Goal: Task Accomplishment & Management: Complete application form

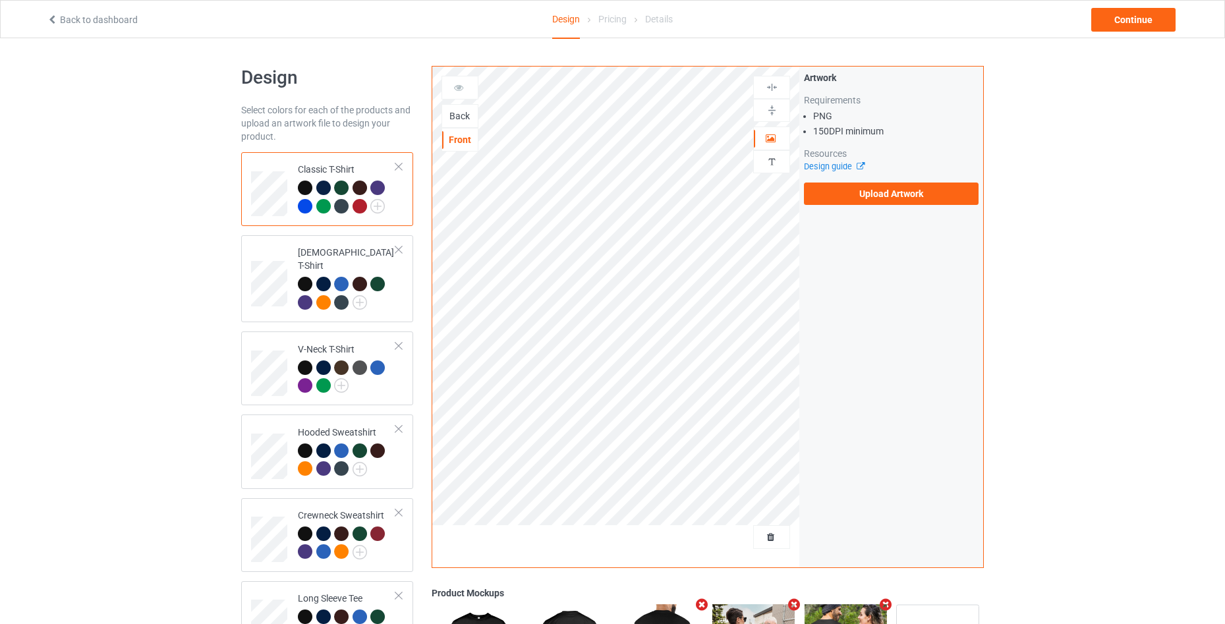
click at [463, 110] on div "Back" at bounding box center [460, 115] width 36 height 13
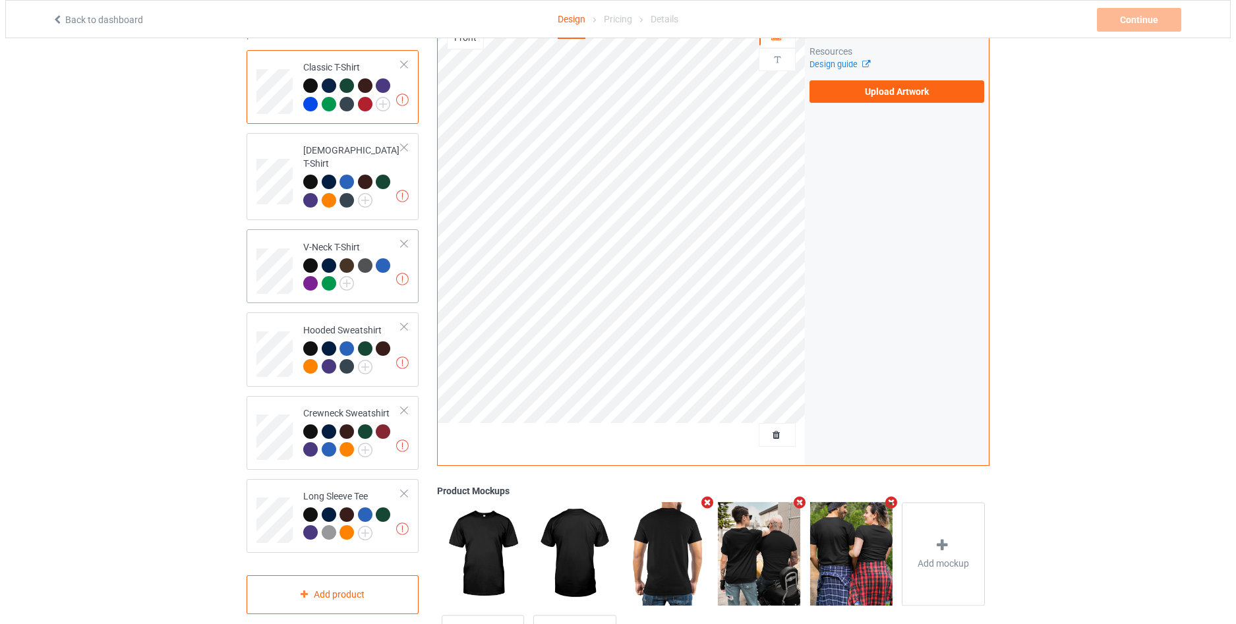
scroll to position [176, 0]
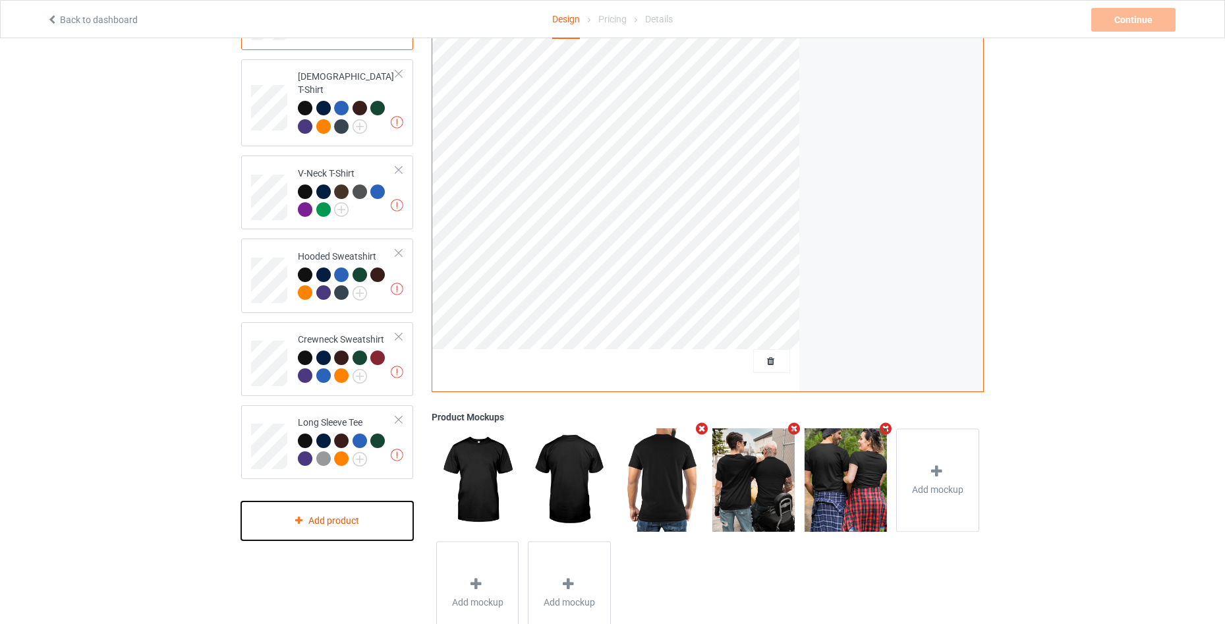
click at [362, 510] on div "Add product" at bounding box center [327, 521] width 172 height 39
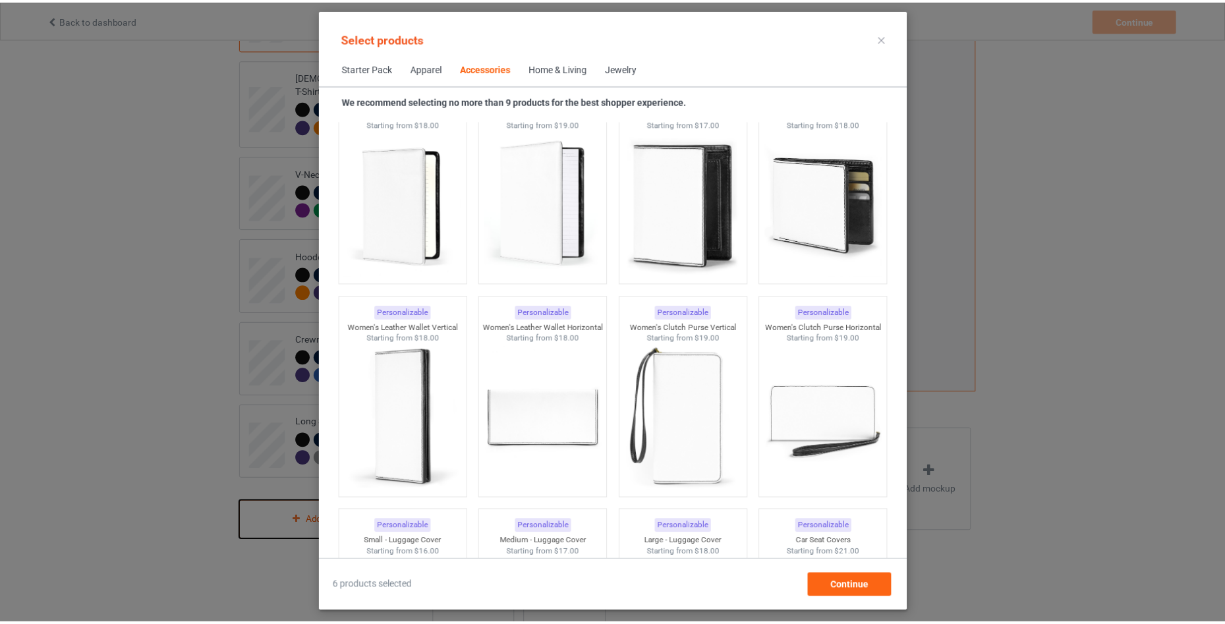
scroll to position [5764, 0]
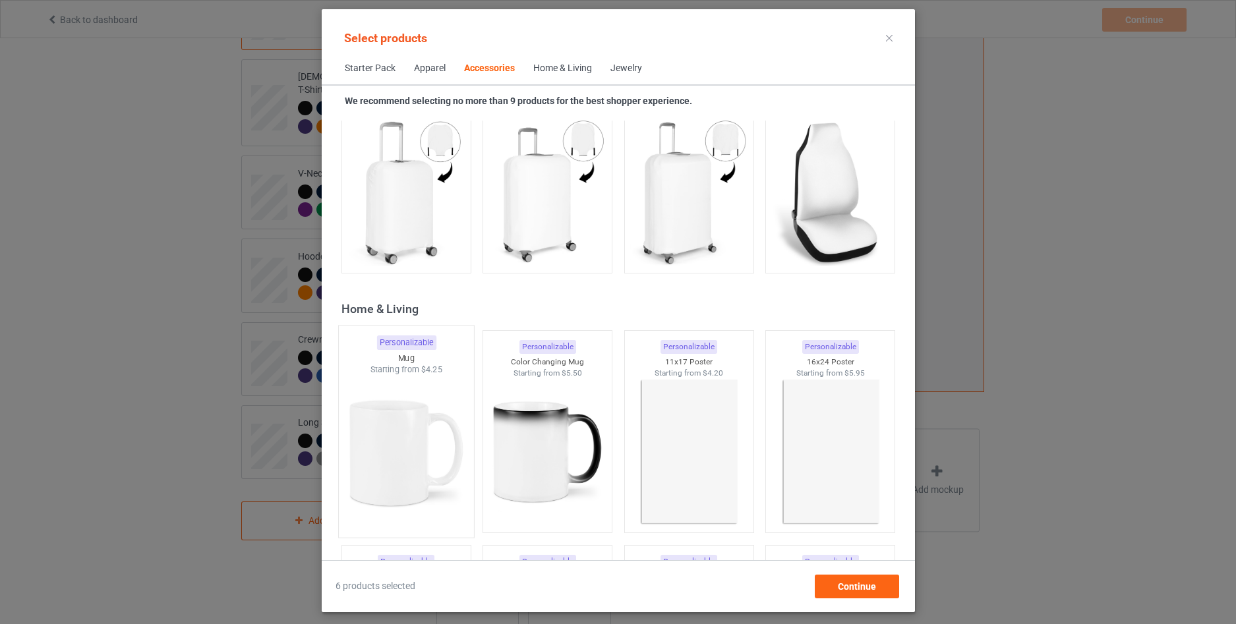
click at [377, 444] on div at bounding box center [405, 453] width 135 height 155
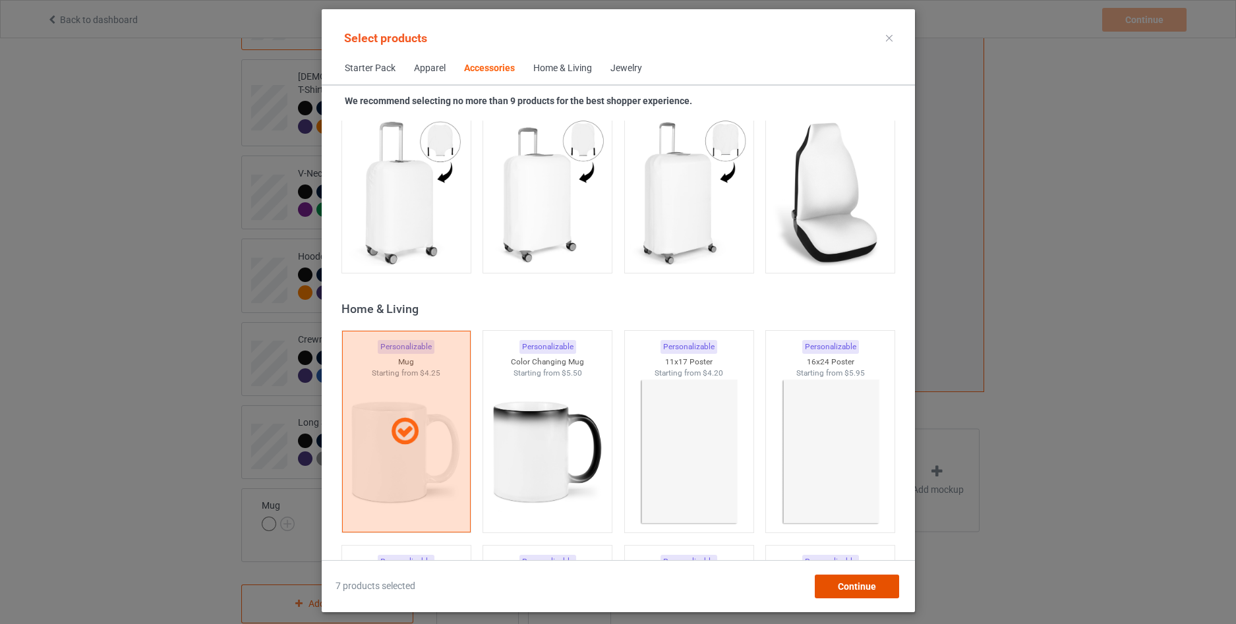
click at [854, 582] on span "Continue" at bounding box center [856, 586] width 38 height 11
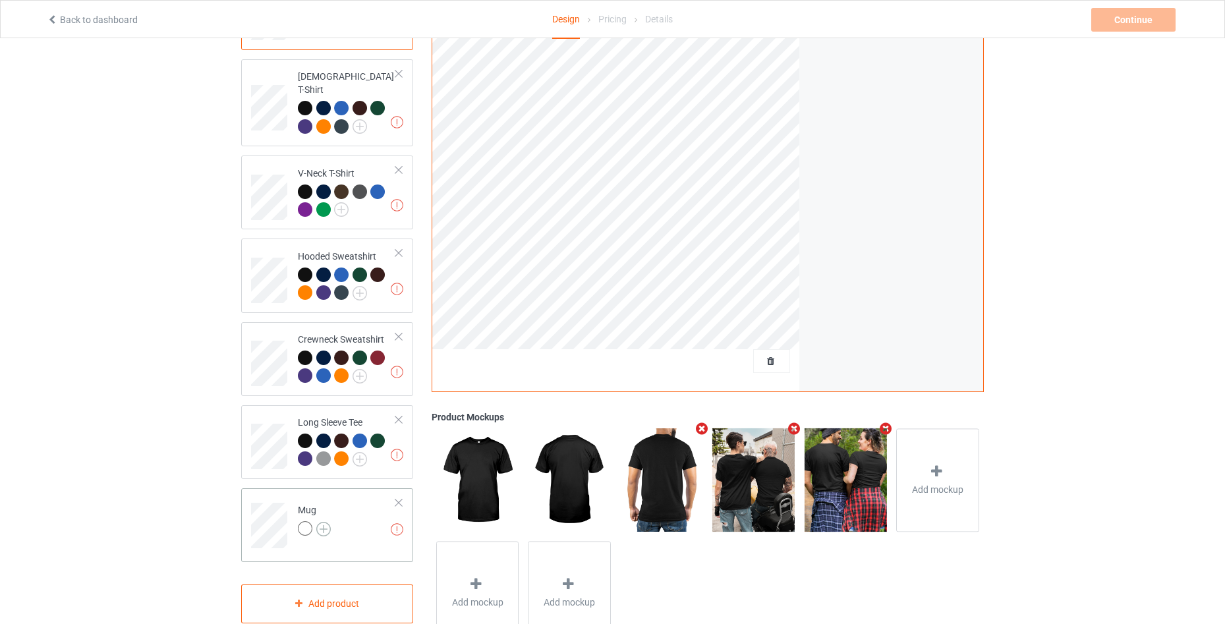
click at [328, 522] on img at bounding box center [323, 529] width 15 height 15
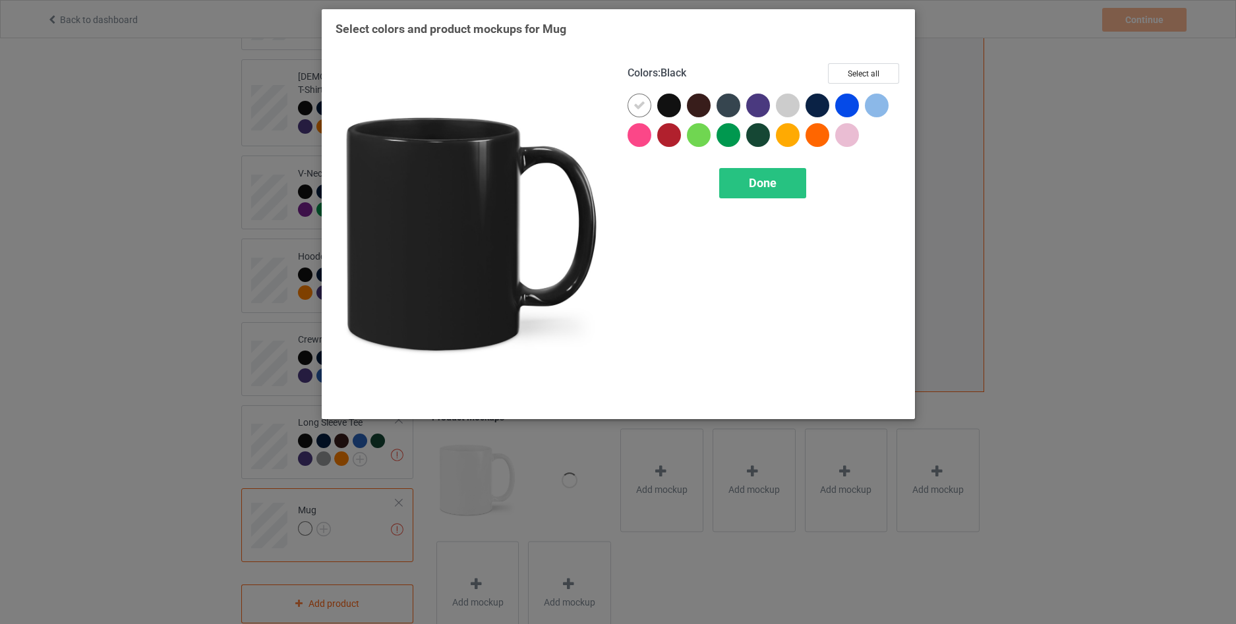
click at [668, 104] on div at bounding box center [669, 106] width 24 height 24
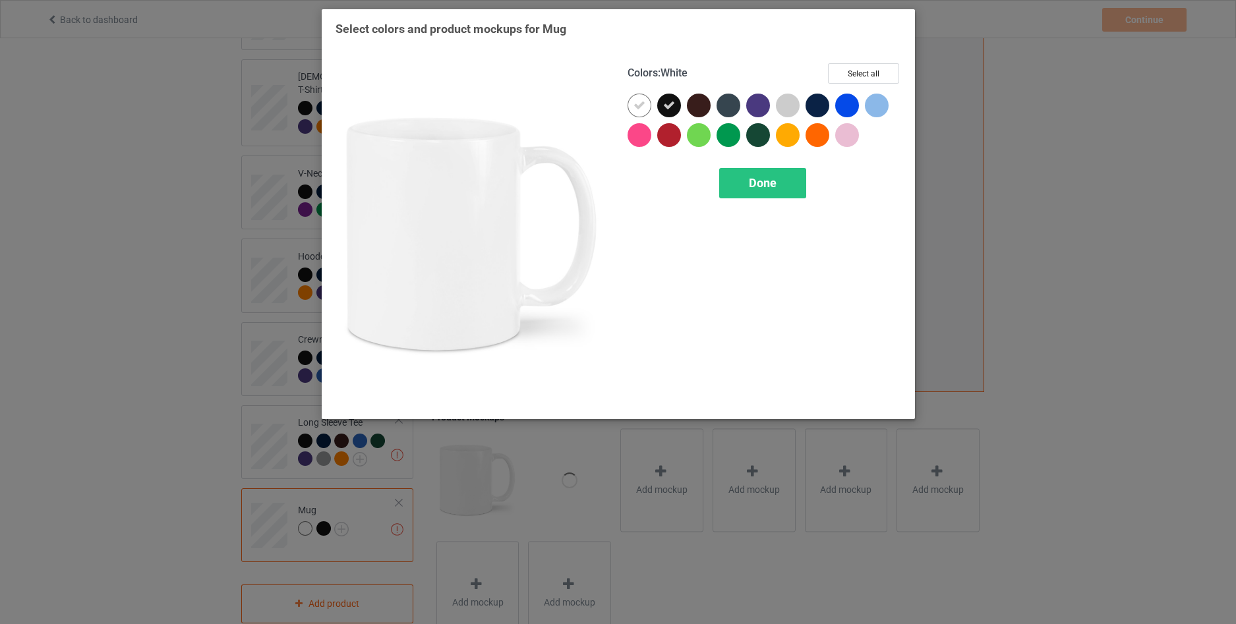
click at [641, 110] on icon at bounding box center [639, 106] width 12 height 12
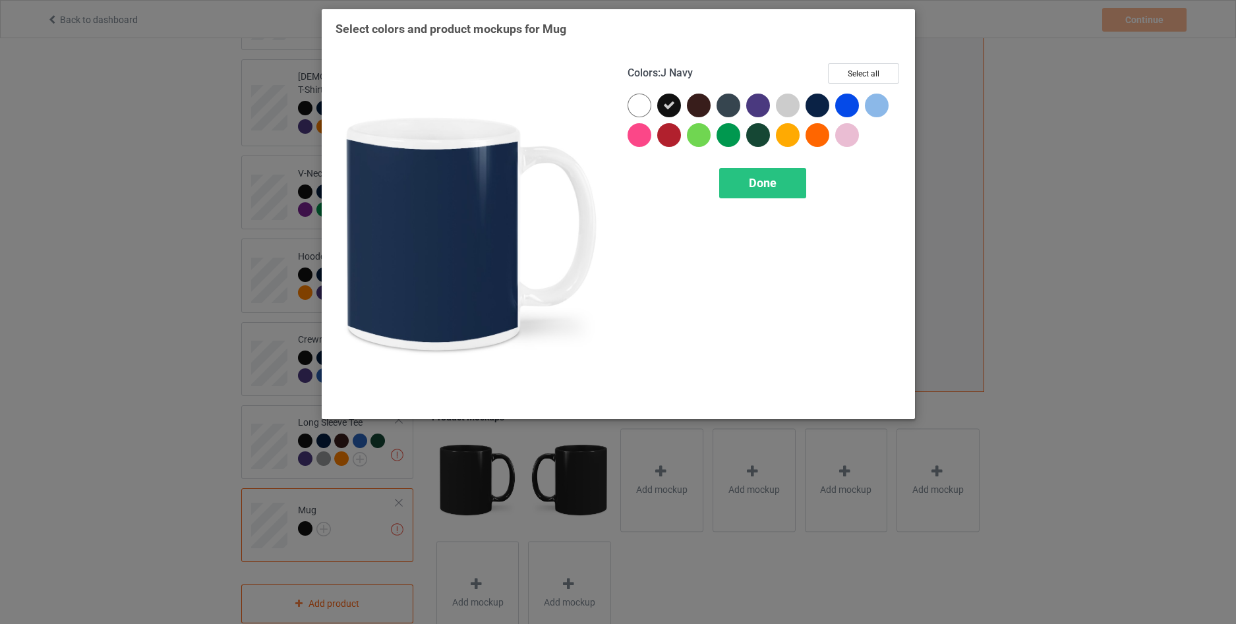
click at [822, 106] on div at bounding box center [818, 106] width 24 height 24
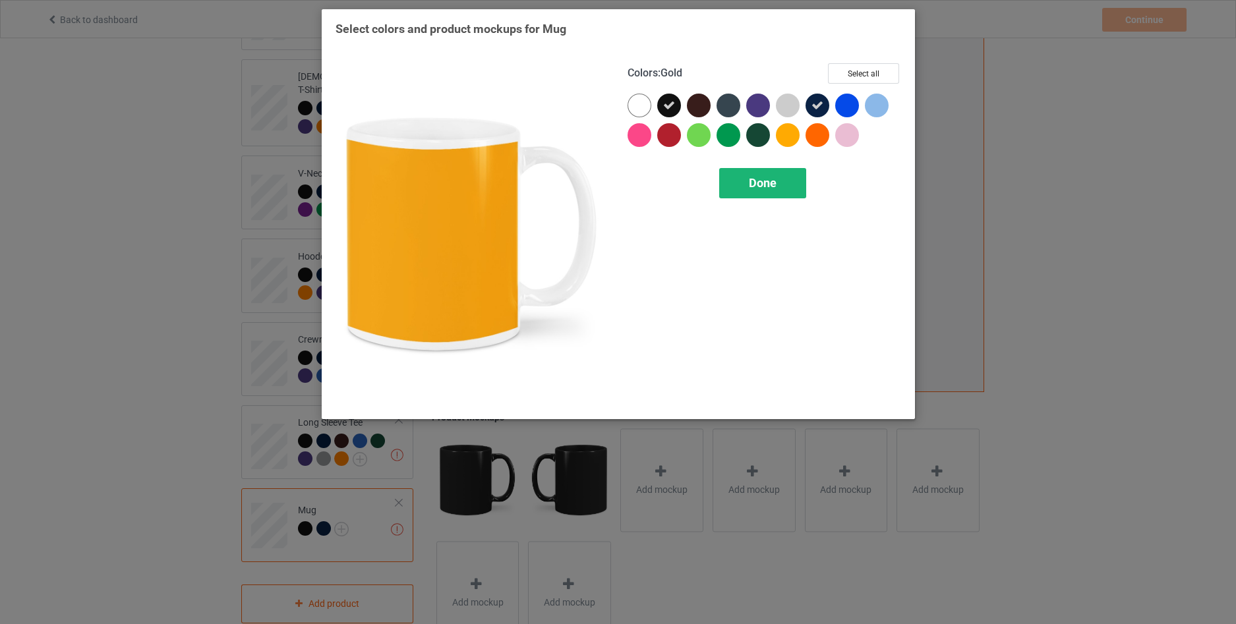
click at [777, 180] on span "Done" at bounding box center [763, 183] width 28 height 14
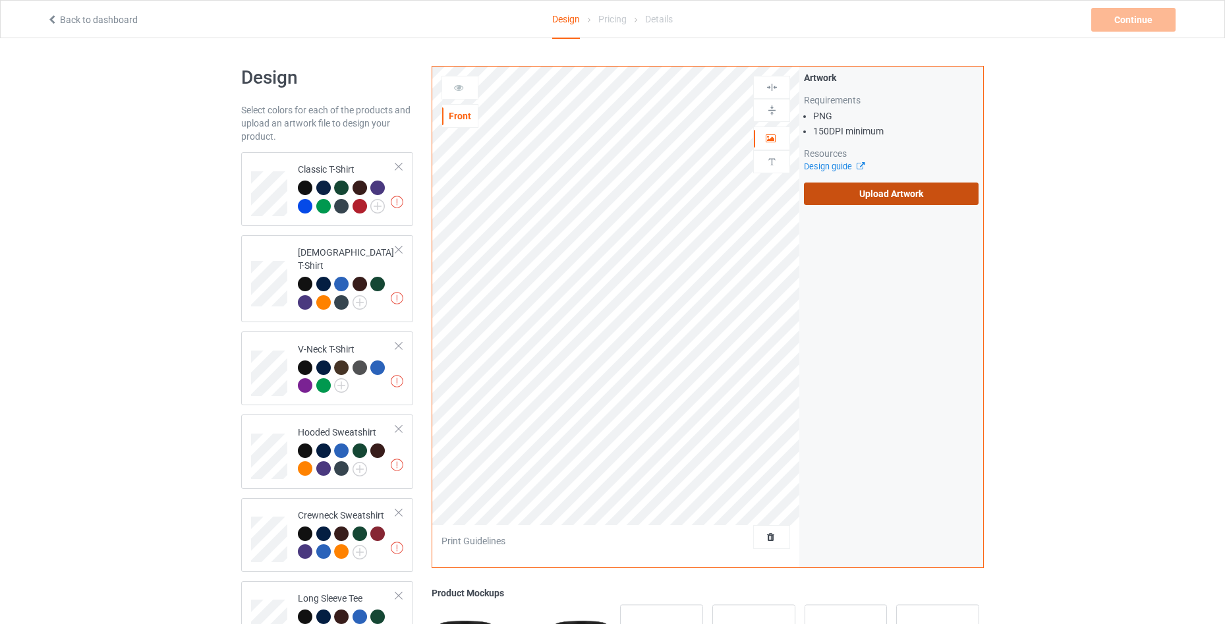
click at [883, 198] on label "Upload Artwork" at bounding box center [891, 194] width 175 height 22
click at [0, 0] on input "Upload Artwork" at bounding box center [0, 0] width 0 height 0
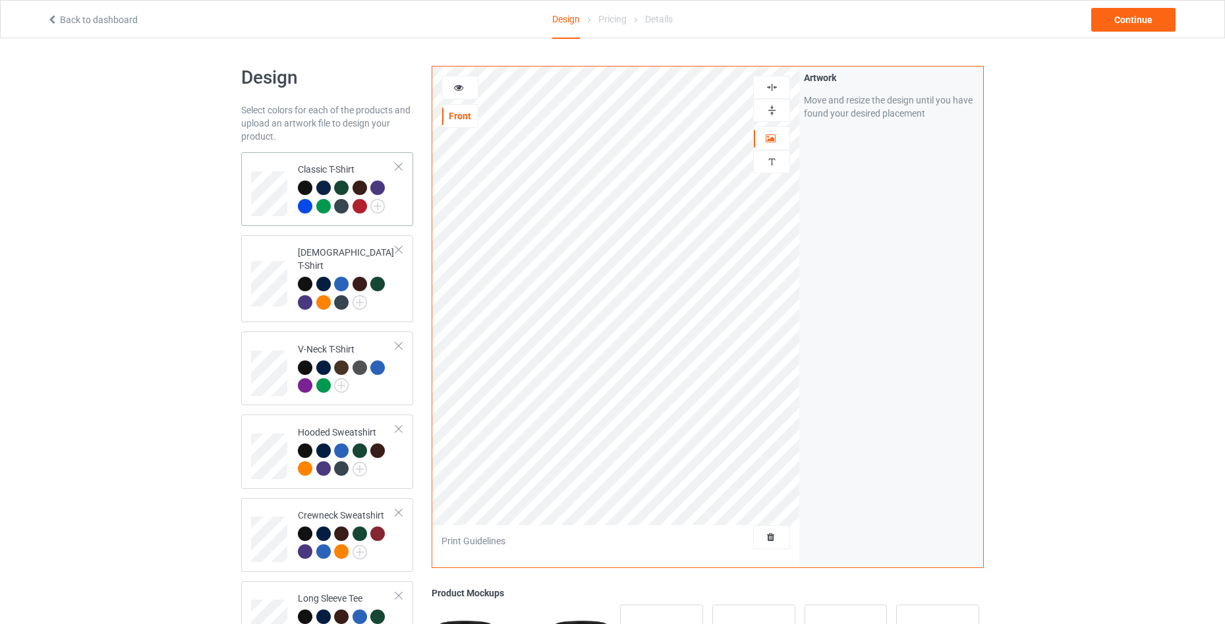
click at [407, 208] on div "Classic T-Shirt" at bounding box center [327, 189] width 172 height 74
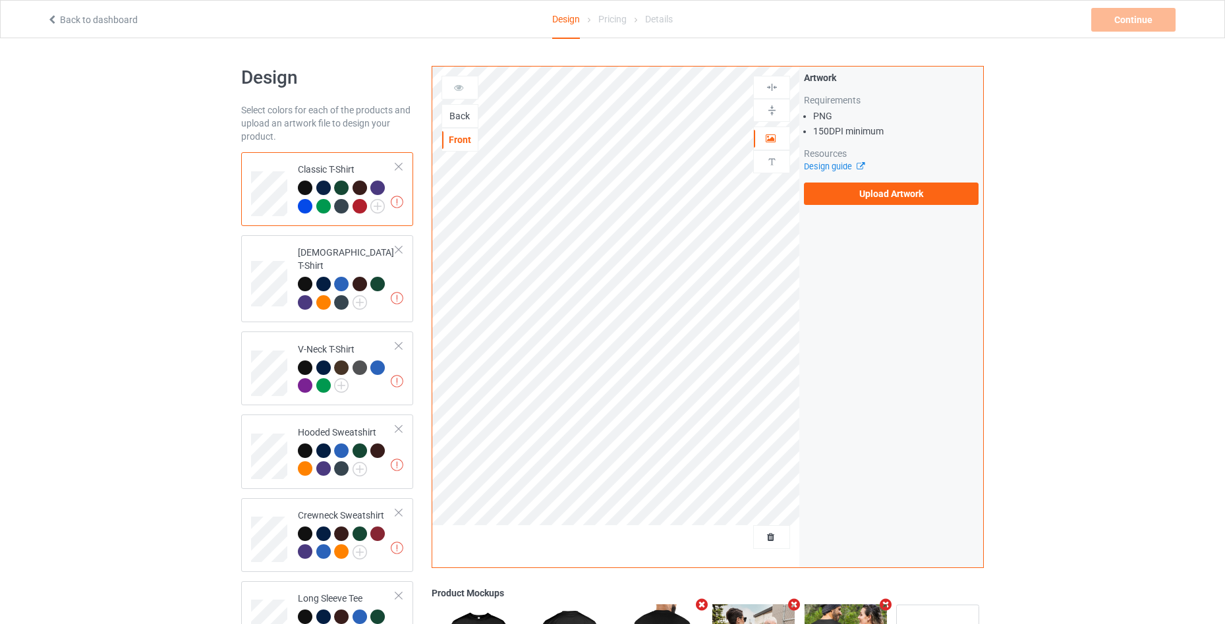
click at [454, 113] on div "Back" at bounding box center [460, 115] width 36 height 13
click at [933, 194] on label "Upload Artwork" at bounding box center [891, 194] width 175 height 22
click at [0, 0] on input "Upload Artwork" at bounding box center [0, 0] width 0 height 0
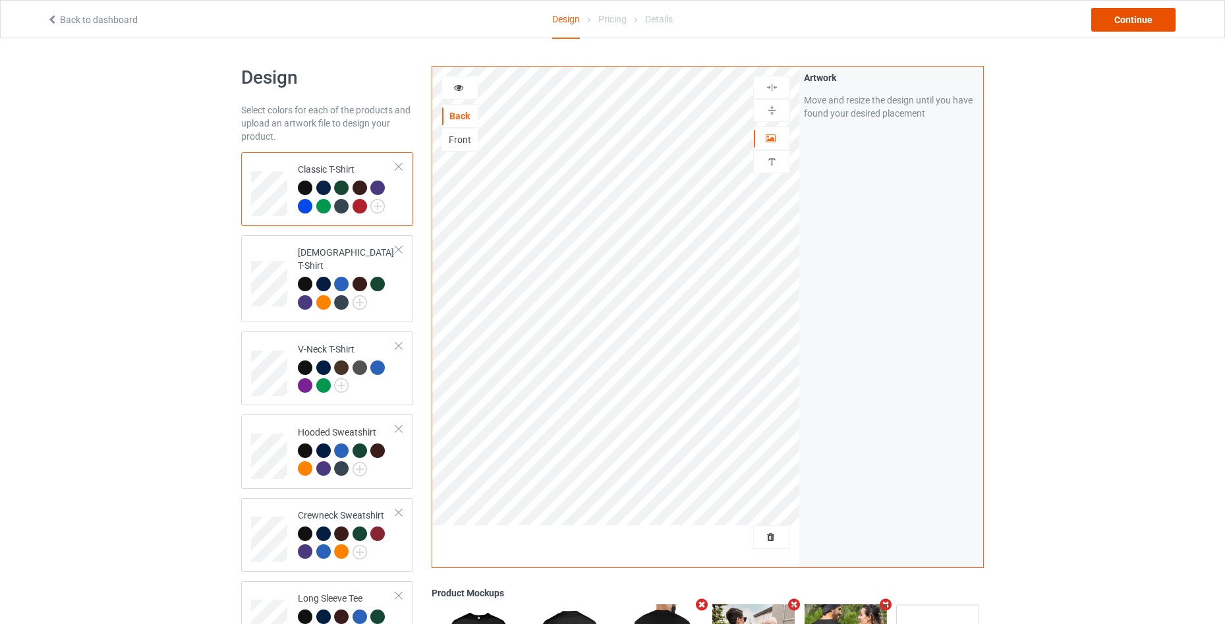
click at [1130, 17] on div "Continue" at bounding box center [1134, 20] width 84 height 24
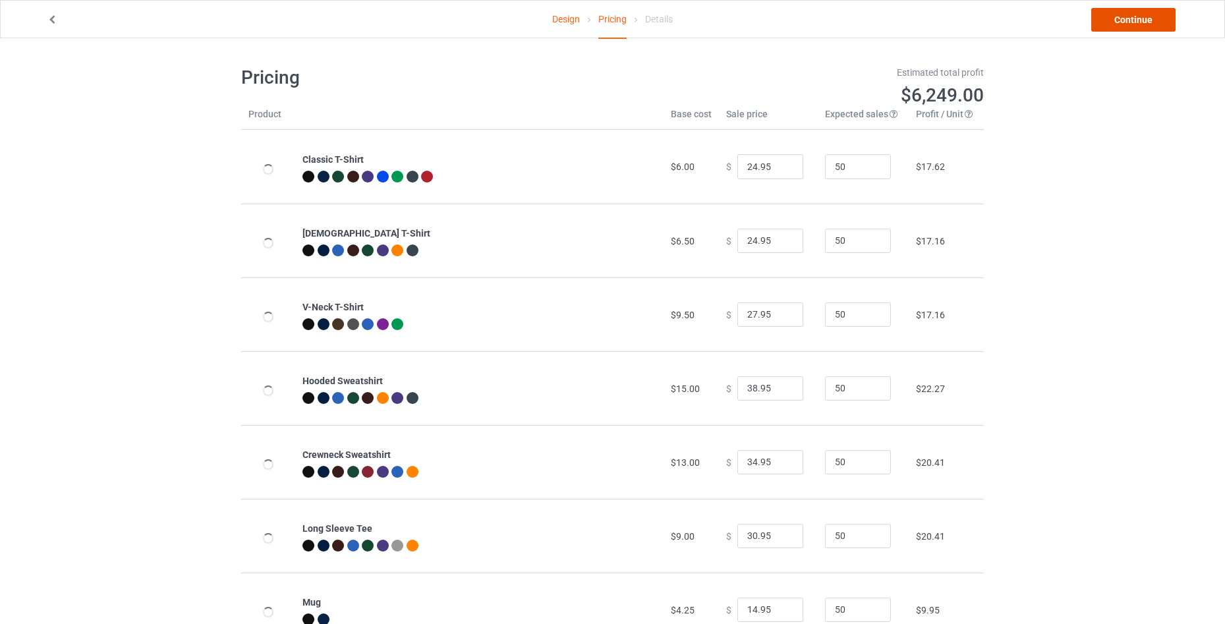
click at [1127, 17] on link "Continue" at bounding box center [1134, 20] width 84 height 24
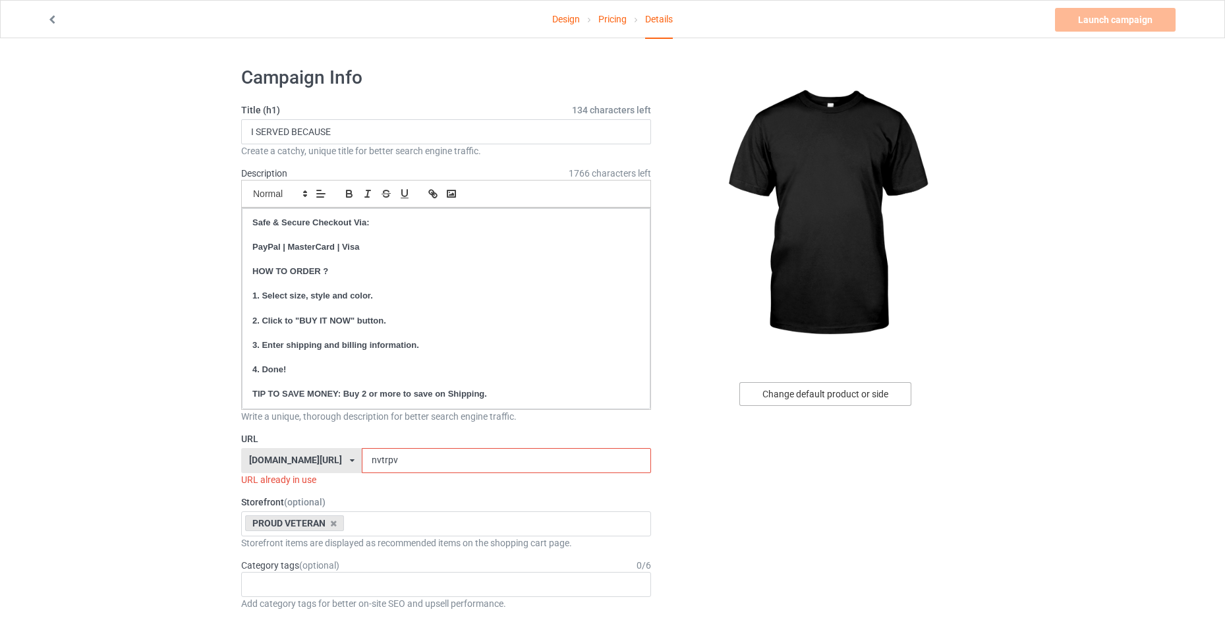
click at [796, 396] on div "Change default product or side" at bounding box center [826, 394] width 172 height 24
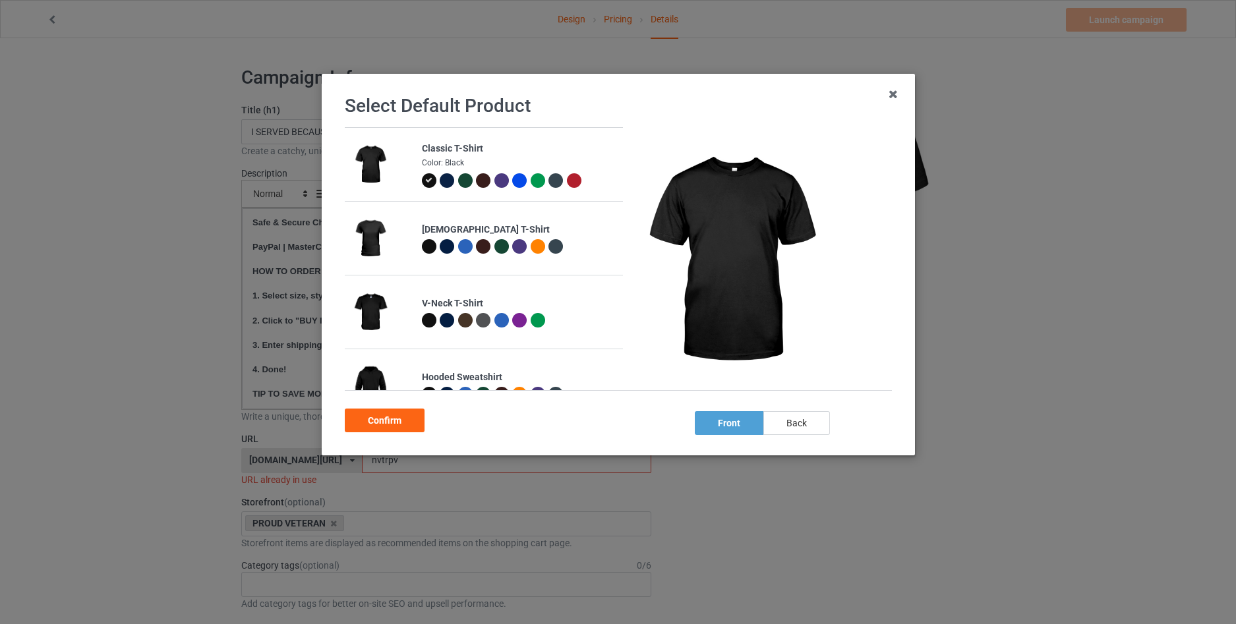
click at [806, 426] on div "back" at bounding box center [796, 423] width 67 height 24
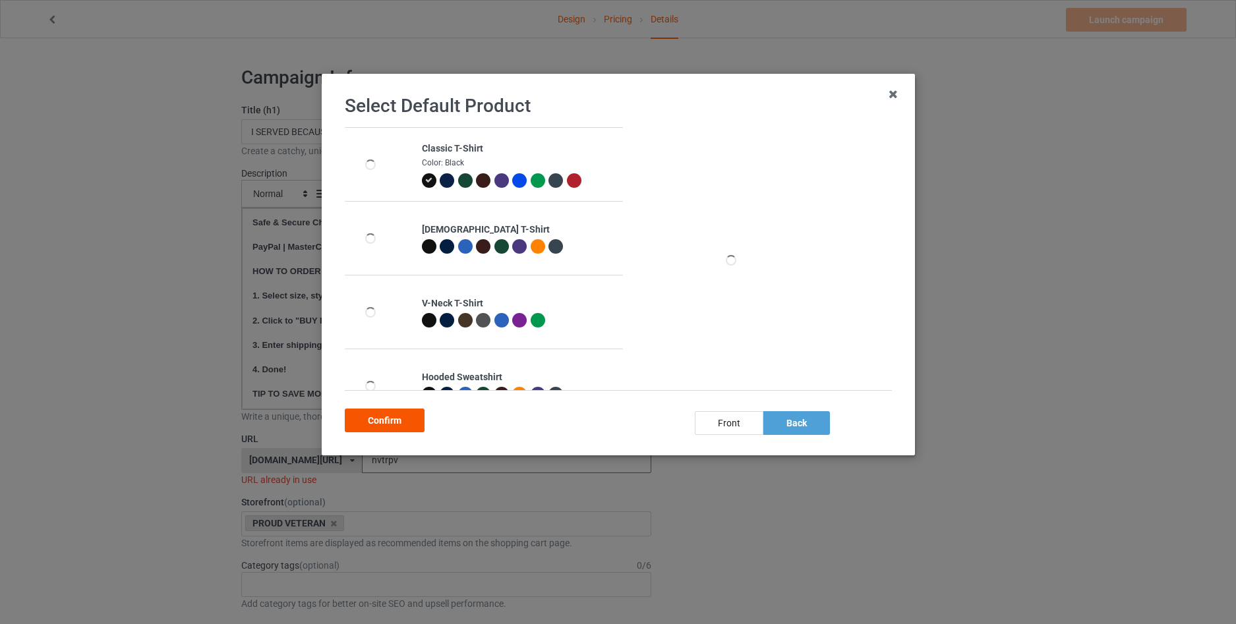
click at [399, 430] on div "Confirm" at bounding box center [385, 421] width 80 height 24
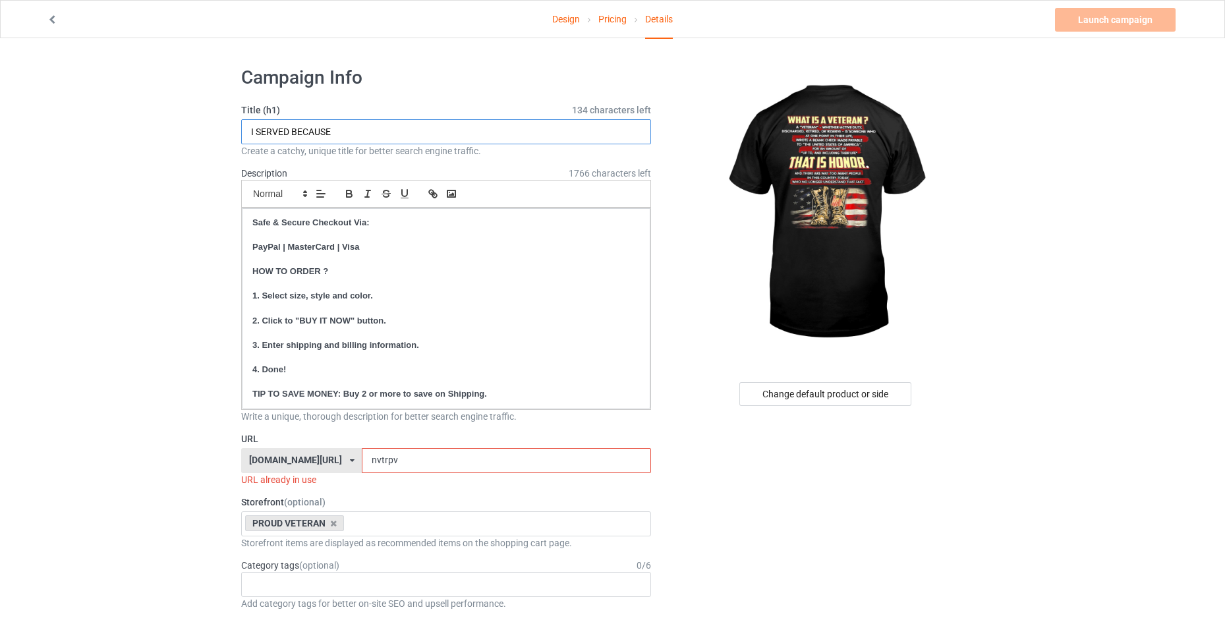
drag, startPoint x: 372, startPoint y: 131, endPoint x: 154, endPoint y: 120, distance: 217.8
type input "WHAT IS A VETERAN"
click at [447, 461] on input "nvtrpv" at bounding box center [506, 460] width 289 height 25
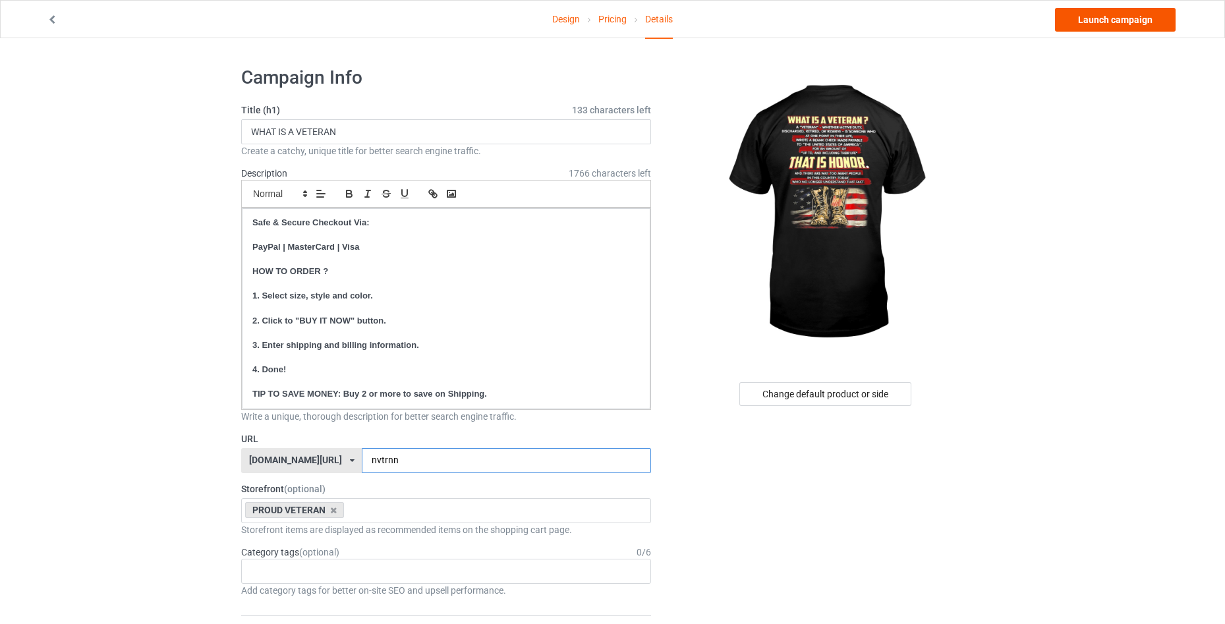
type input "nvtrnn"
click at [1107, 15] on link "Launch campaign" at bounding box center [1115, 20] width 121 height 24
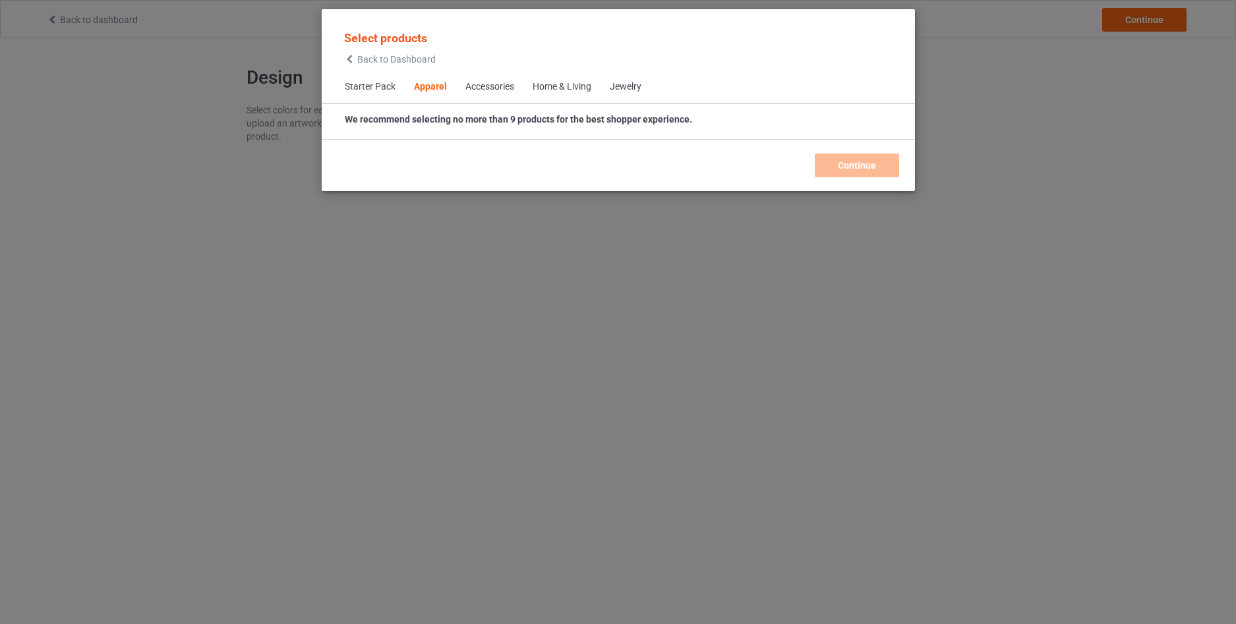
scroll to position [491, 0]
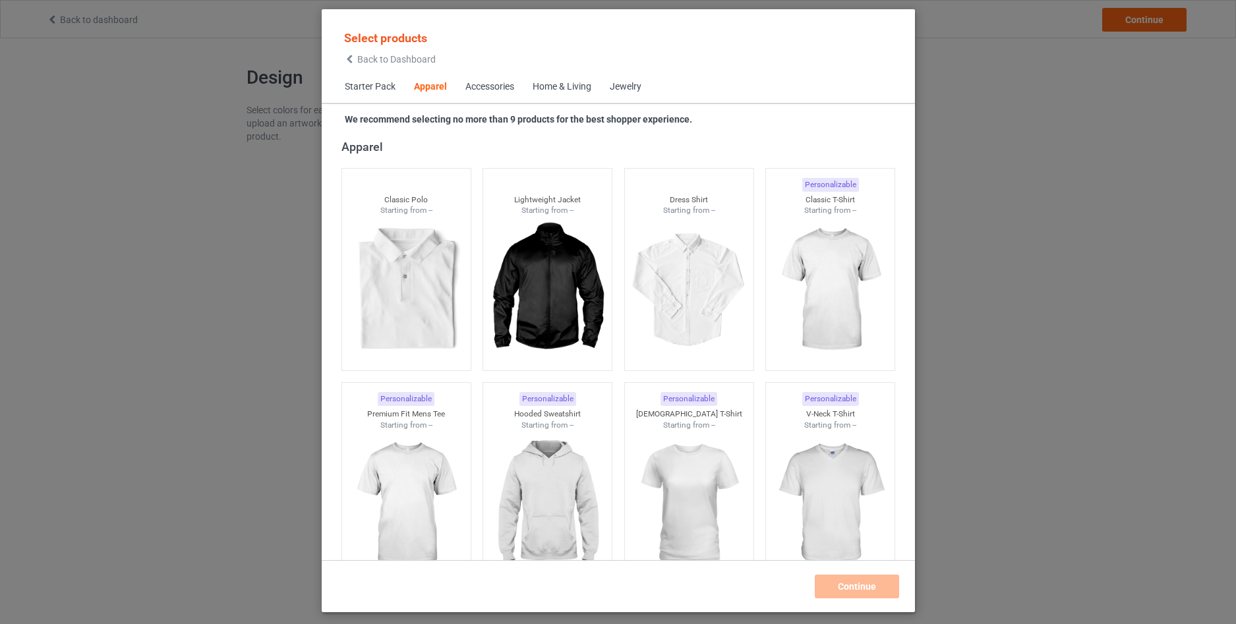
click at [353, 57] on icon at bounding box center [349, 59] width 11 height 9
